Goal: Task Accomplishment & Management: Manage account settings

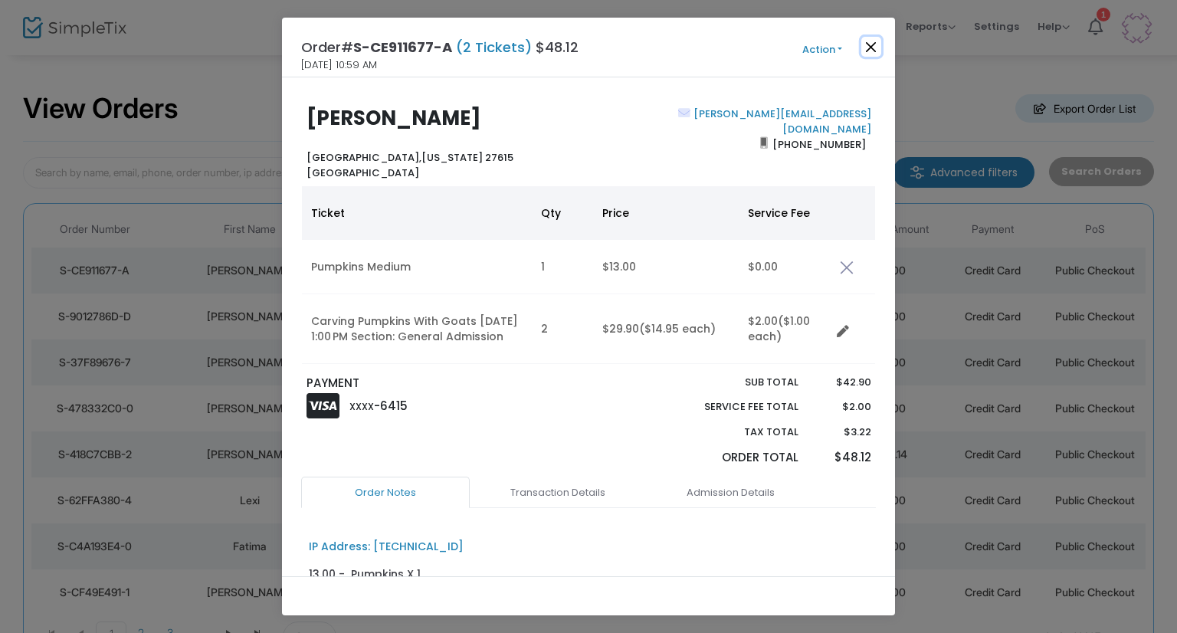
click at [875, 53] on button "Close" at bounding box center [871, 47] width 20 height 20
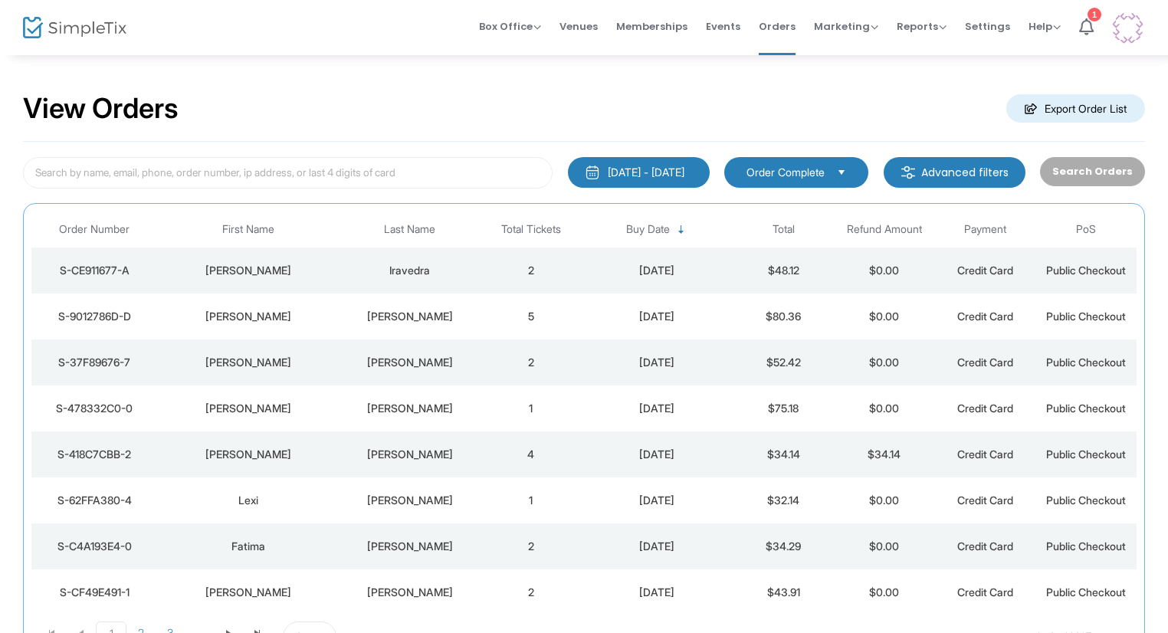
click at [428, 318] on div "[PERSON_NAME]" at bounding box center [409, 316] width 133 height 15
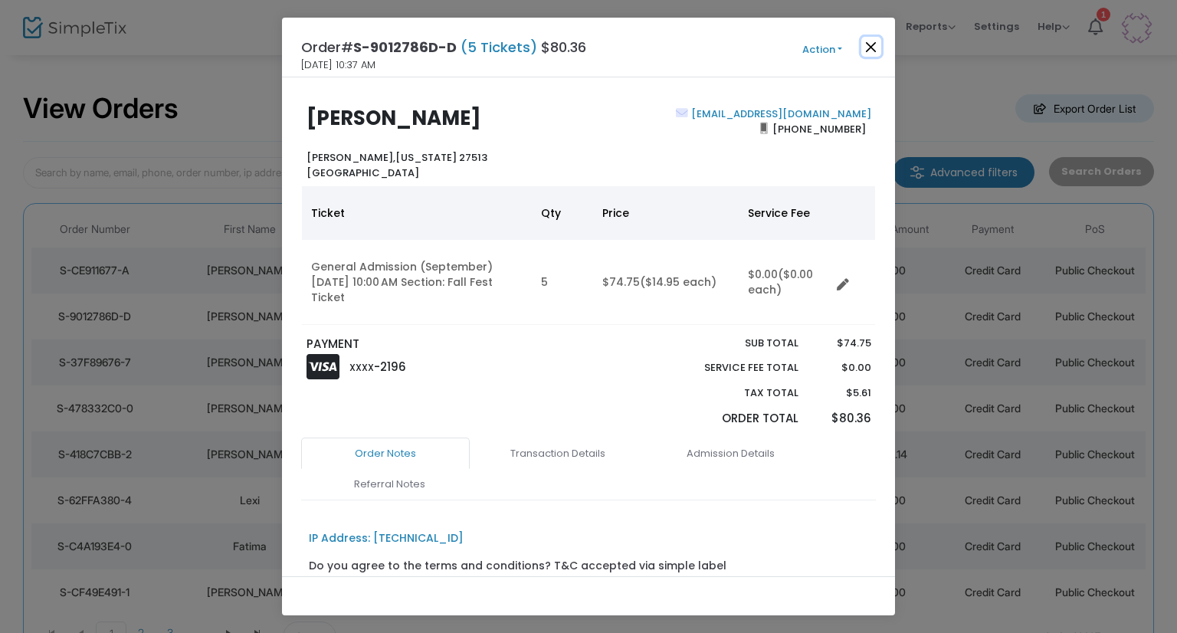
click at [867, 41] on button "Close" at bounding box center [871, 47] width 20 height 20
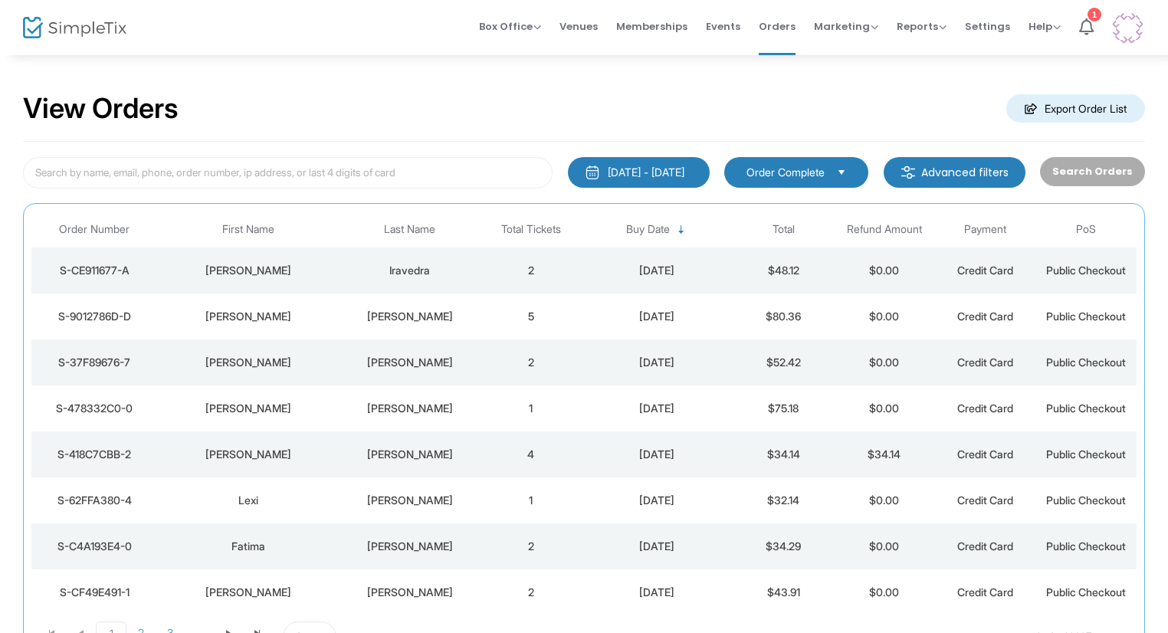
click at [294, 352] on td "[PERSON_NAME]" at bounding box center [249, 362] width 182 height 46
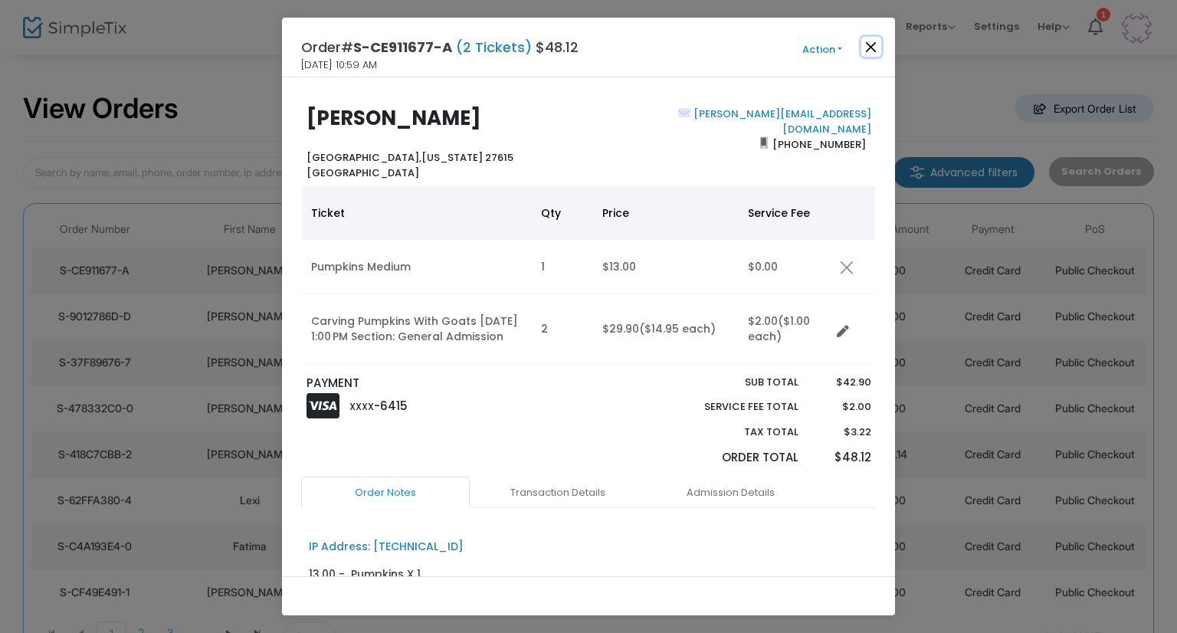
click at [867, 45] on button "Close" at bounding box center [871, 47] width 20 height 20
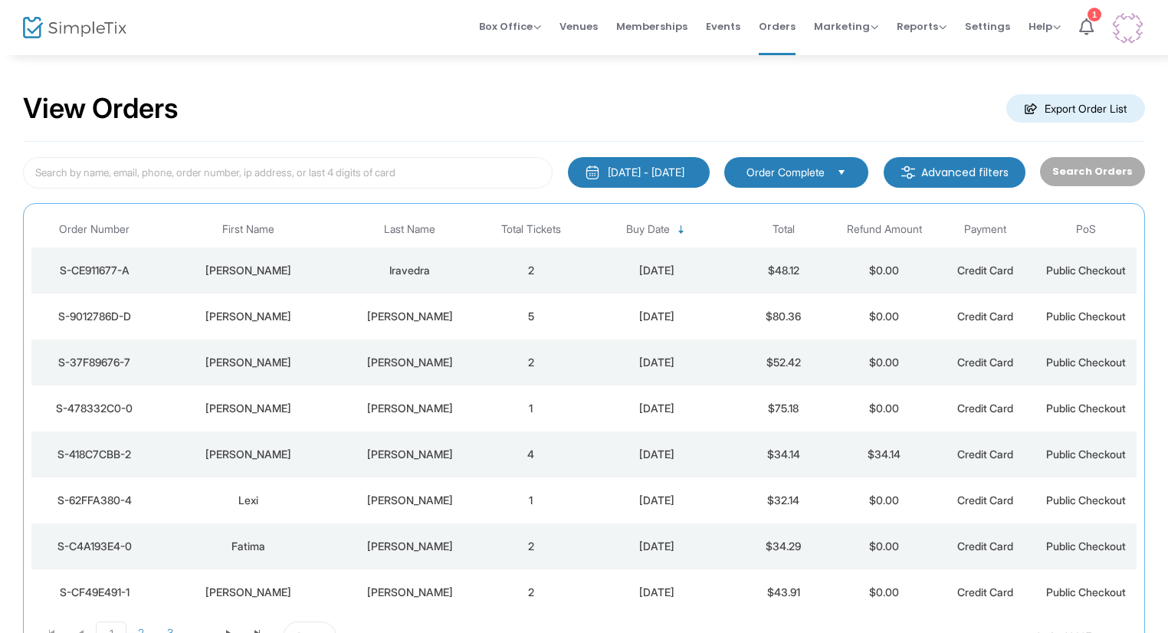
click at [329, 332] on td "[PERSON_NAME]" at bounding box center [249, 316] width 182 height 46
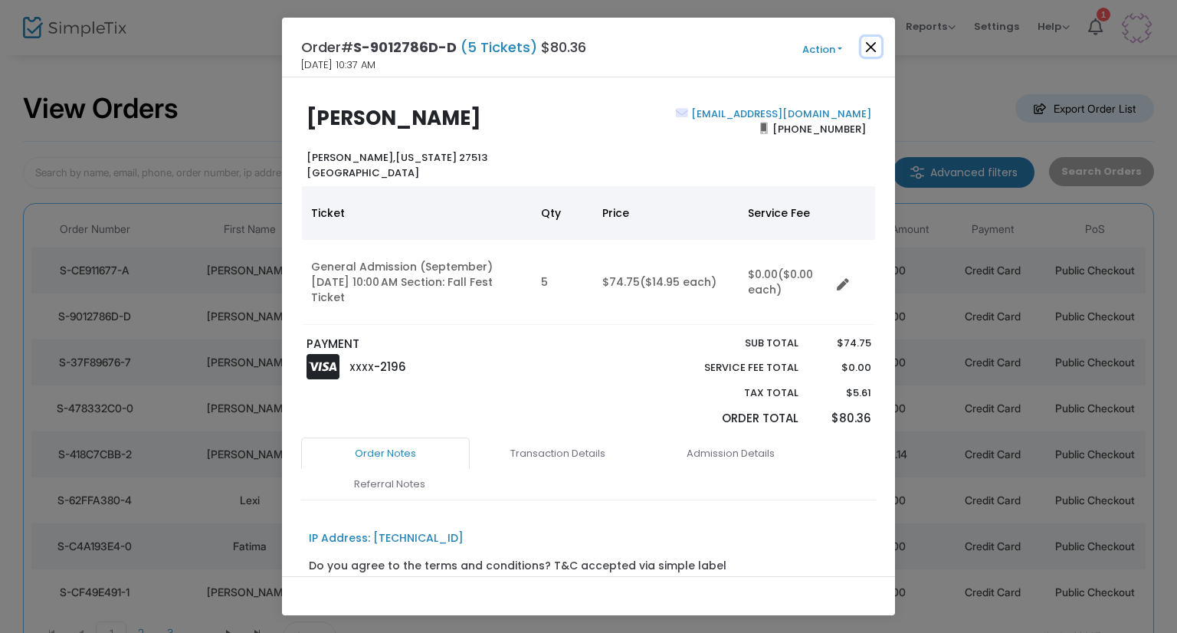
click at [872, 54] on button "Close" at bounding box center [871, 47] width 20 height 20
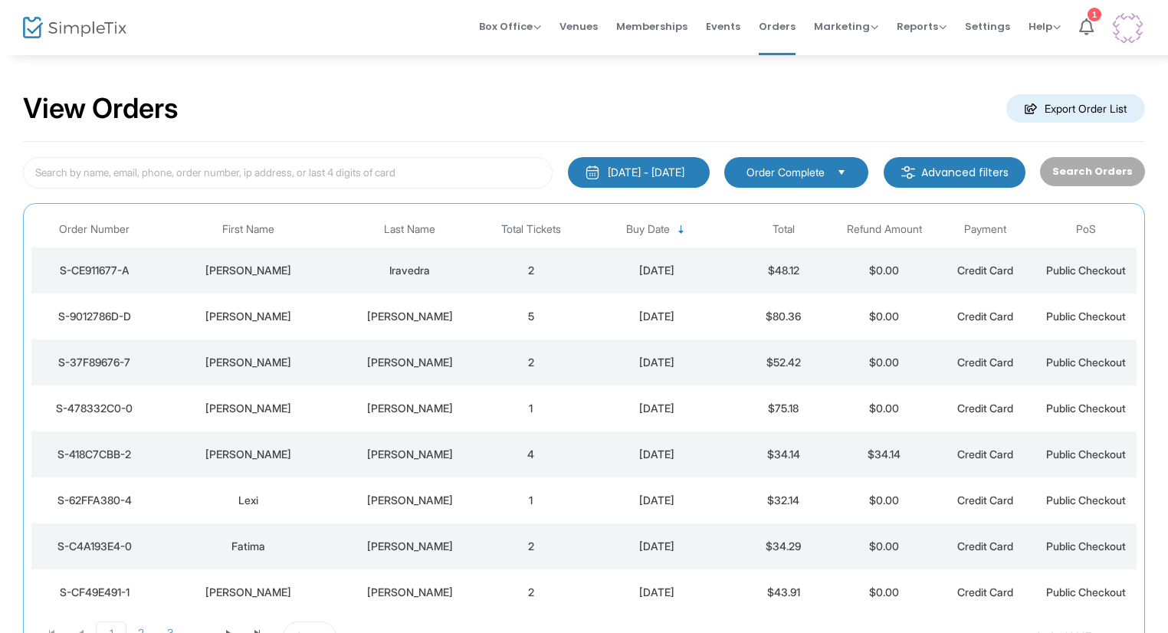
click at [267, 362] on div "[PERSON_NAME]" at bounding box center [249, 362] width 174 height 15
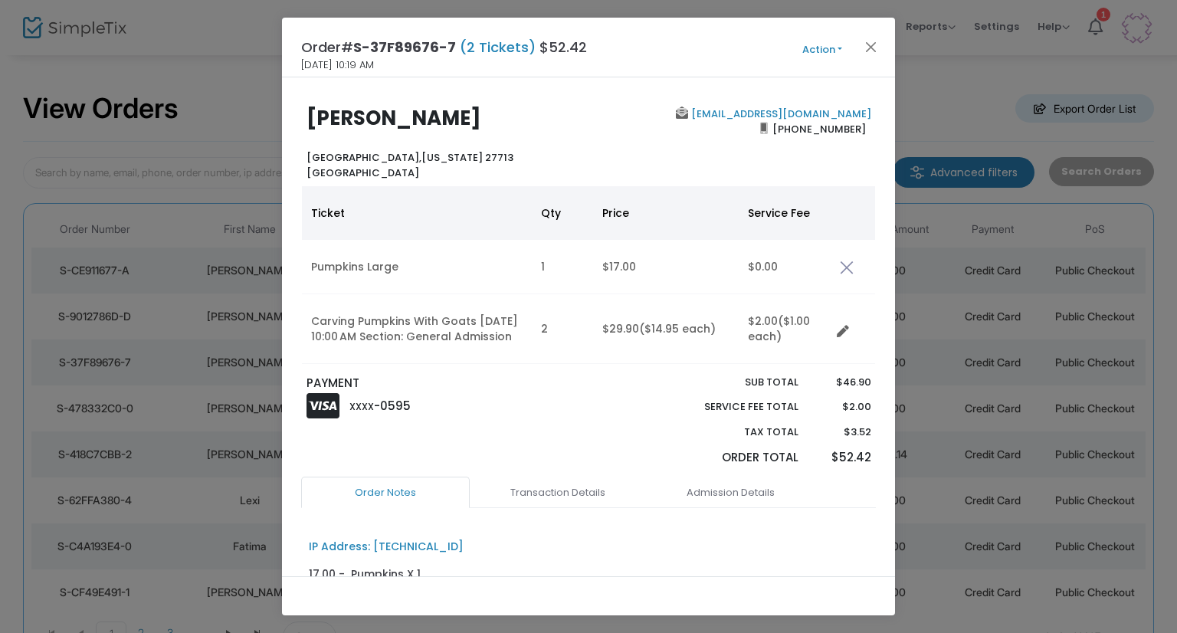
click at [856, 77] on div "[PERSON_NAME] [GEOGRAPHIC_DATA], [US_STATE] 27713 [GEOGRAPHIC_DATA] [EMAIL_ADDR…" at bounding box center [588, 326] width 613 height 499
click at [0, 401] on ngb-modal-window "Order# S-37F89676-7 (2 Tickets) $52.42 [DATE] 10:19 AM Action Mark Admitted Edi…" at bounding box center [588, 316] width 1177 height 633
click at [108, 388] on ngb-modal-window "Order# S-37F89676-7 (2 Tickets) $52.42 [DATE] 10:19 AM Action Mark Admitted Edi…" at bounding box center [588, 316] width 1177 height 633
click at [865, 41] on button "Close" at bounding box center [871, 47] width 20 height 20
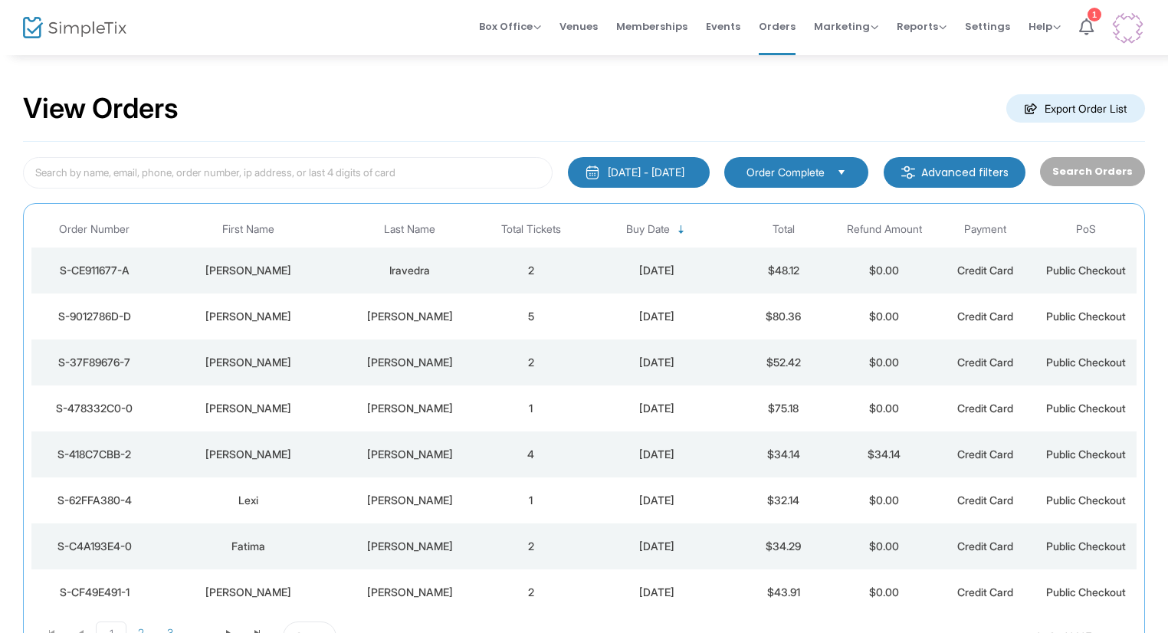
click at [331, 405] on div "[PERSON_NAME]" at bounding box center [249, 408] width 174 height 15
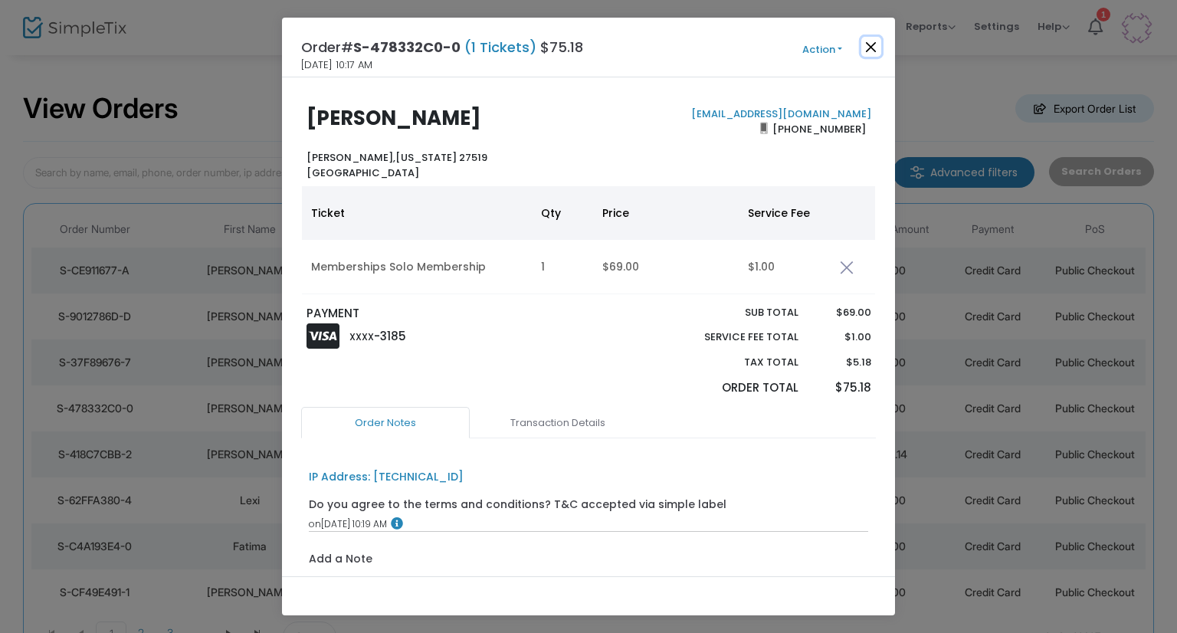
click at [873, 41] on button "Close" at bounding box center [871, 47] width 20 height 20
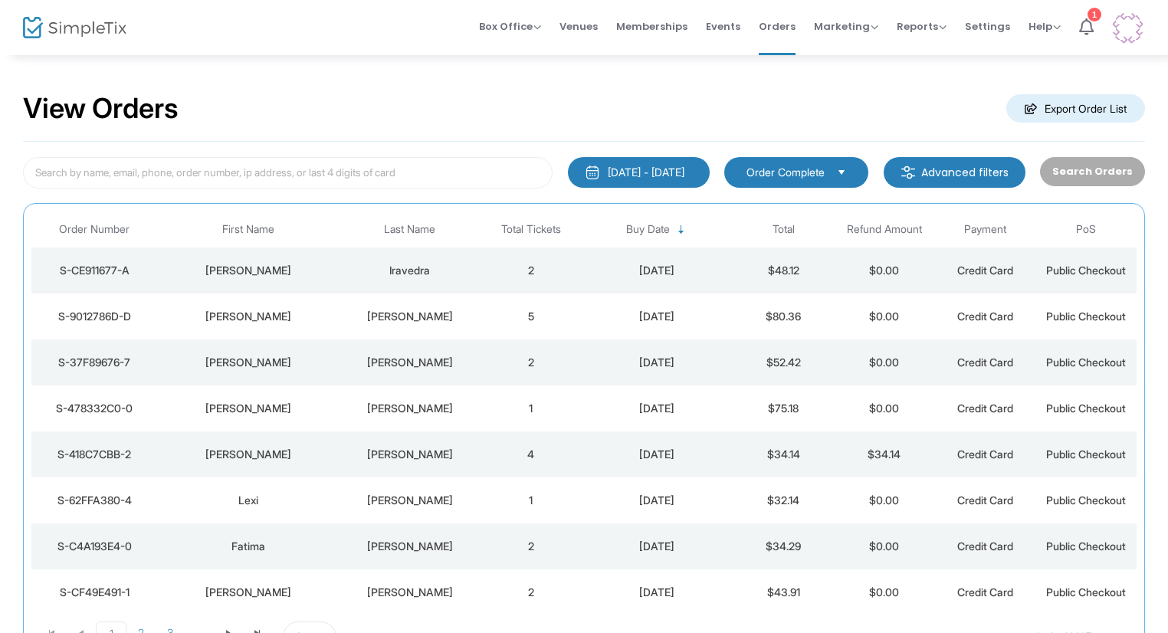
click at [561, 451] on td "4" at bounding box center [530, 454] width 101 height 46
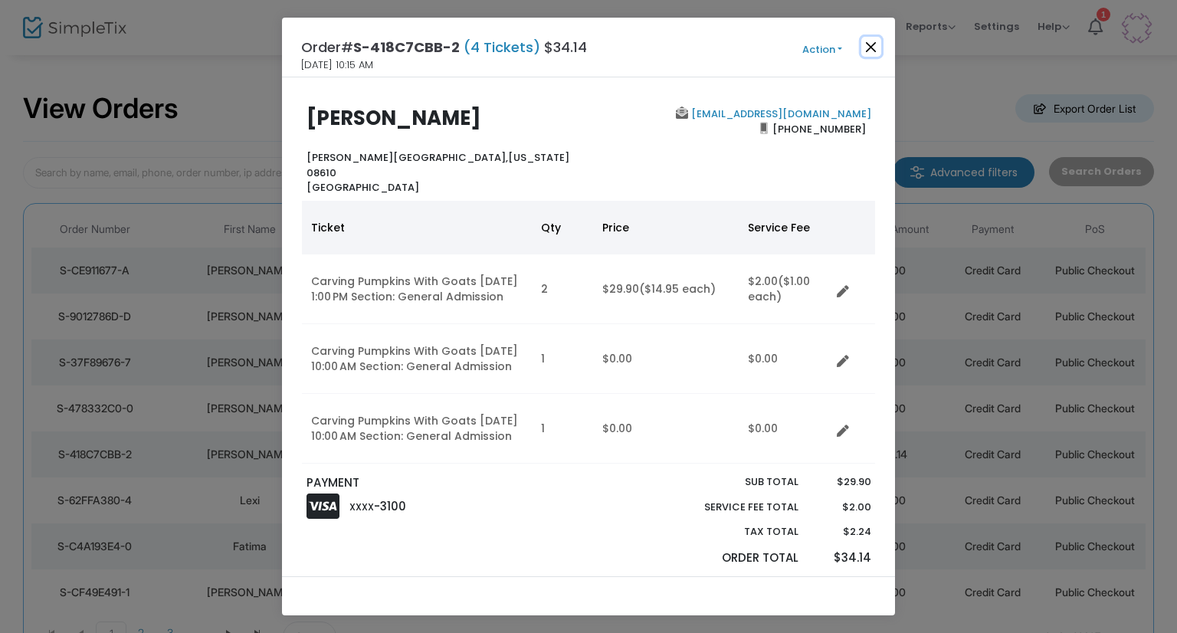
click at [867, 44] on button "Close" at bounding box center [871, 47] width 20 height 20
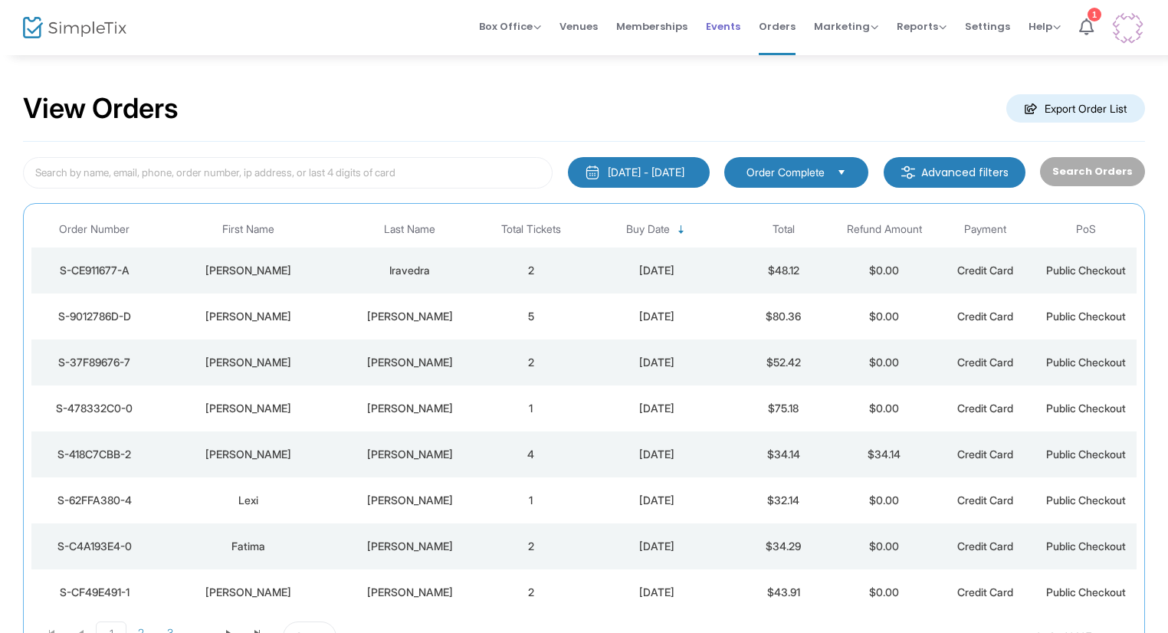
click at [727, 26] on span "Events" at bounding box center [723, 26] width 34 height 39
